Goal: Participate in discussion: Engage in conversation with other users on a specific topic

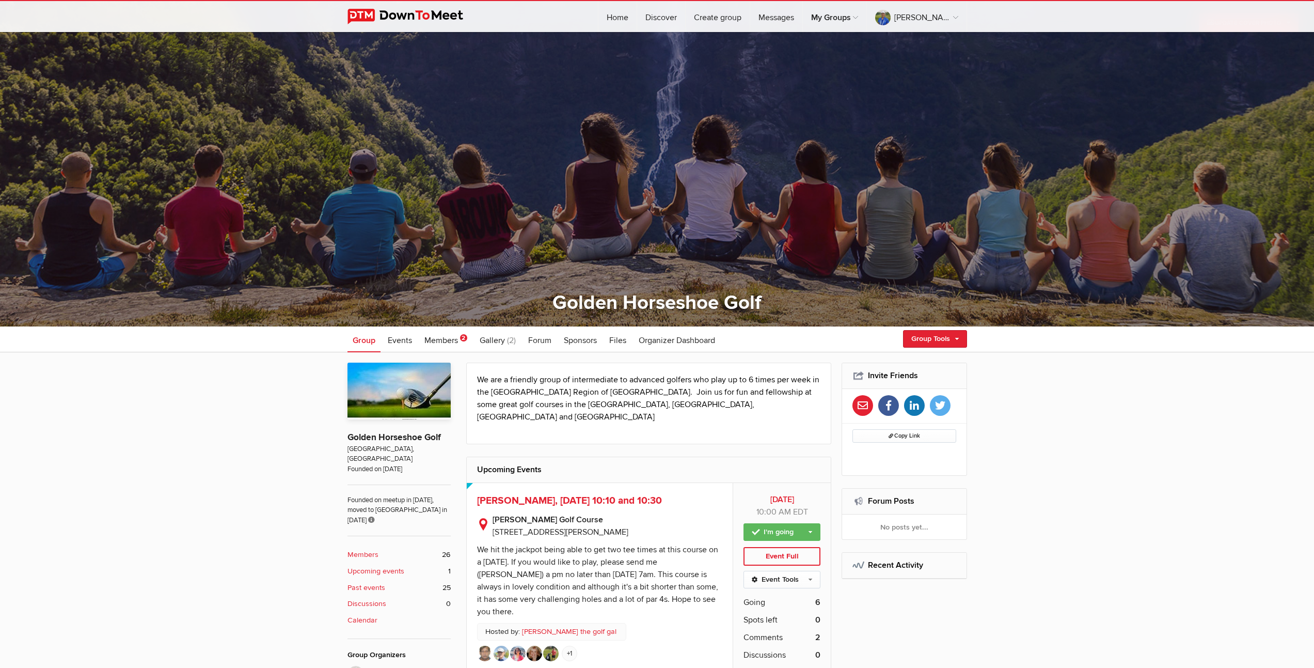
scroll to position [182, 0]
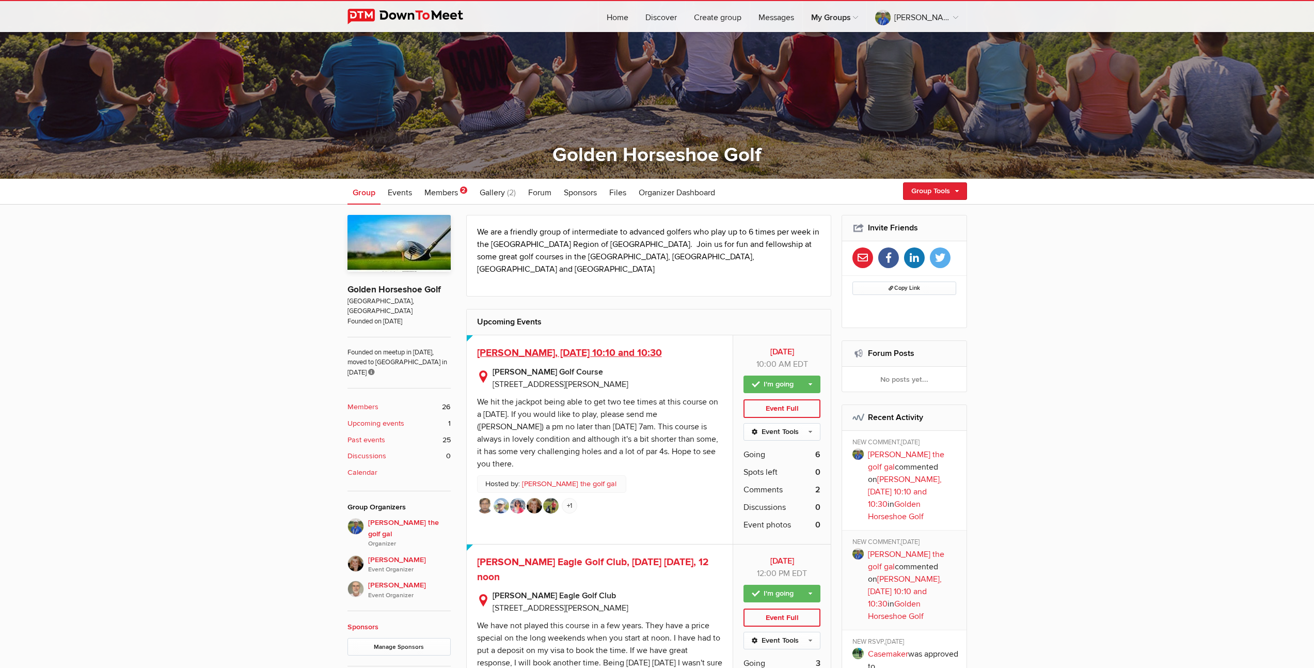
click at [581, 346] on span "[PERSON_NAME], [DATE] 10:10 and 10:30" at bounding box center [569, 352] width 185 height 12
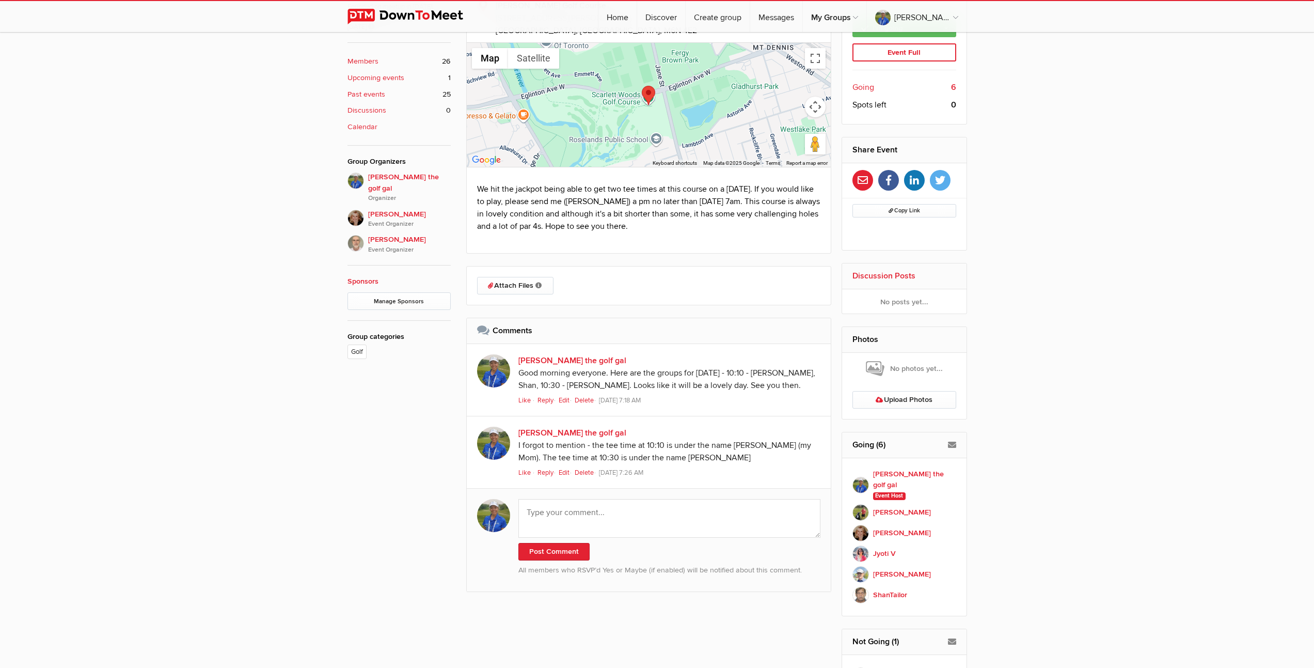
scroll to position [574, 0]
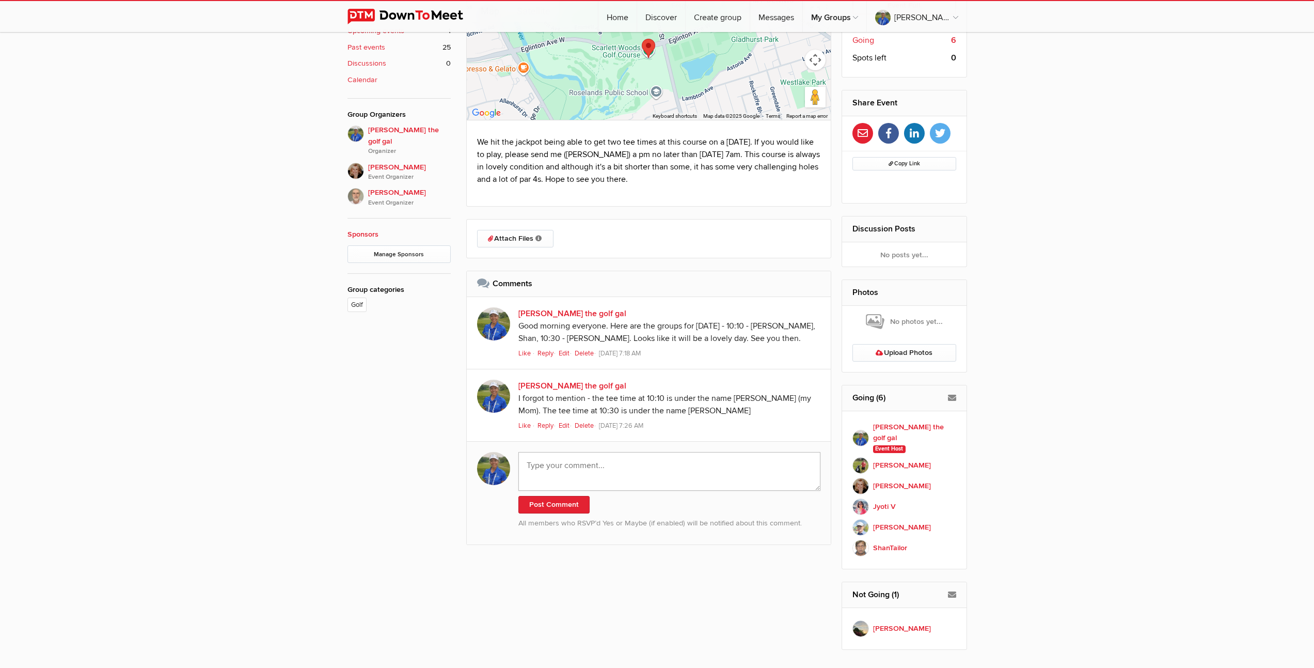
click at [581, 476] on textarea at bounding box center [669, 471] width 303 height 39
paste textarea "Hello everyone. We were so lucky [DATE] to play in [GEOGRAPHIC_DATA] - not a dr…"
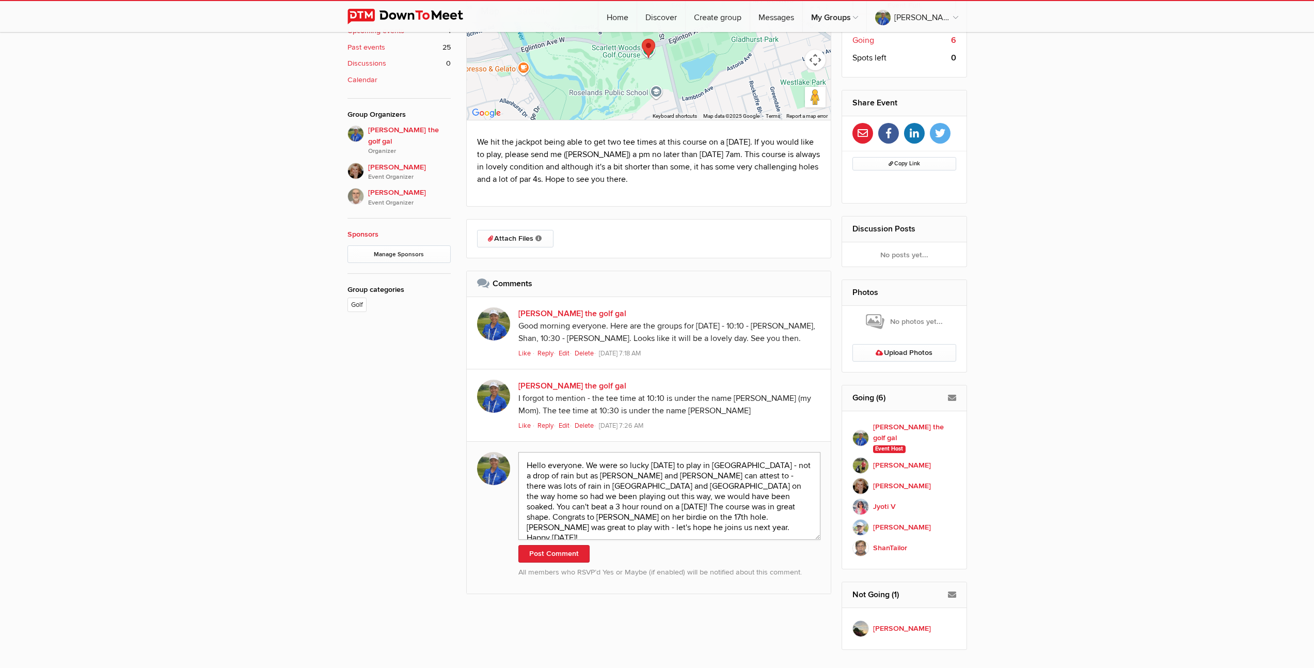
scroll to position [0, 0]
type textarea "Hello everyone. We were so lucky [DATE] to play in [GEOGRAPHIC_DATA] - not a dr…"
click at [548, 548] on button "Post Comment" at bounding box center [553, 554] width 71 height 18
